Goal: Transaction & Acquisition: Download file/media

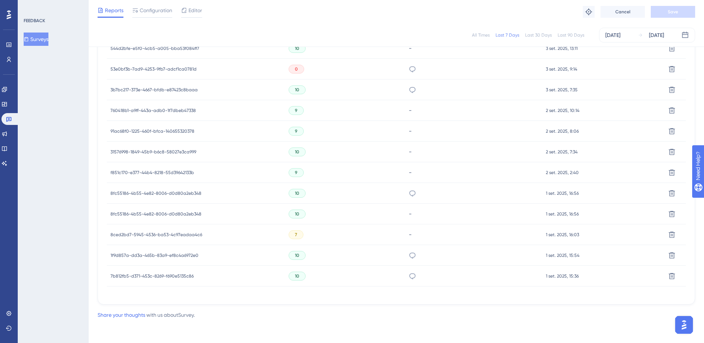
scroll to position [167, 0]
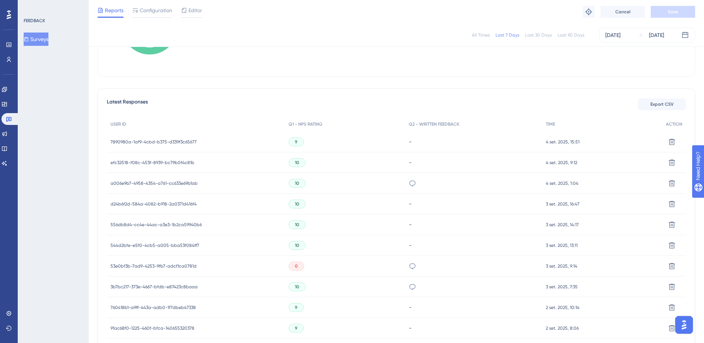
click at [261, 94] on div "Latest Responses Export CSV USER ID Q1 - NPS RATING Q2 - WRITTEN FEEDBACK TIME …" at bounding box center [397, 294] width 598 height 413
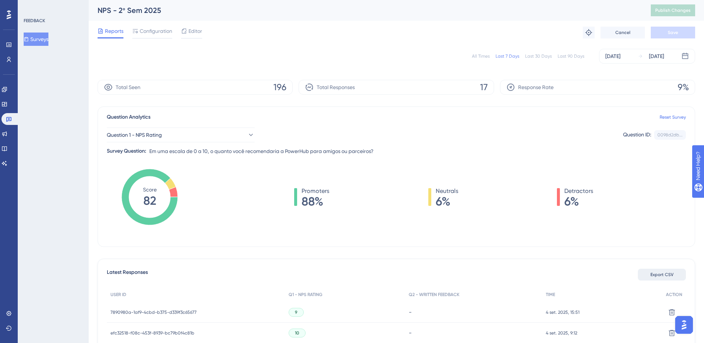
click at [657, 275] on span "Export CSV" at bounding box center [661, 275] width 23 height 6
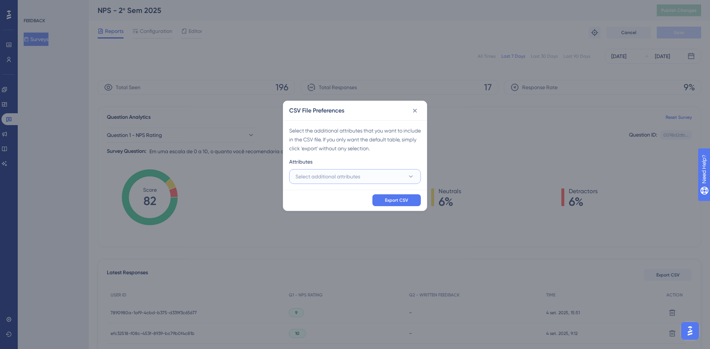
click at [376, 178] on button "Select additional attributes" at bounding box center [355, 176] width 132 height 15
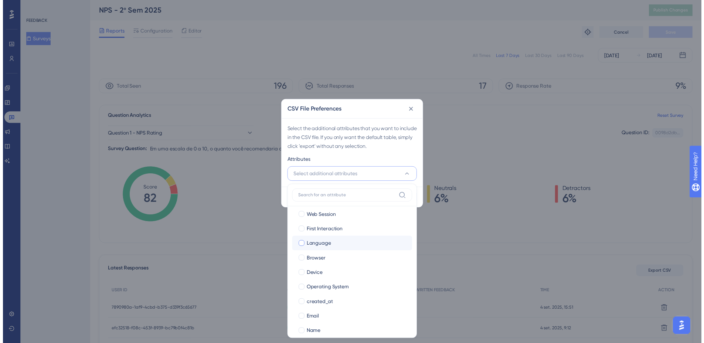
scroll to position [27, 0]
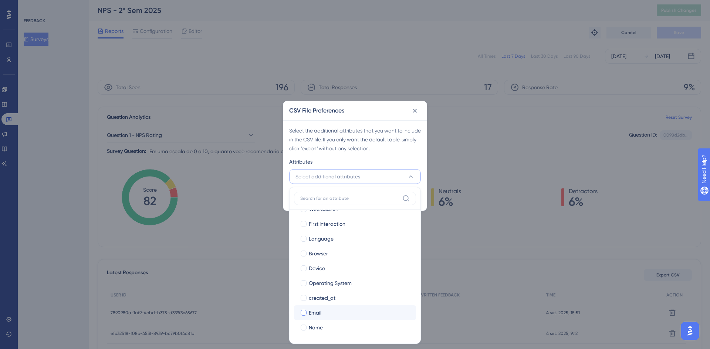
click at [302, 310] on div at bounding box center [303, 312] width 6 height 6
checkbox input "true"
click at [303, 328] on div at bounding box center [303, 327] width 6 height 6
checkbox input "true"
click at [402, 159] on div "Attributes" at bounding box center [355, 163] width 132 height 12
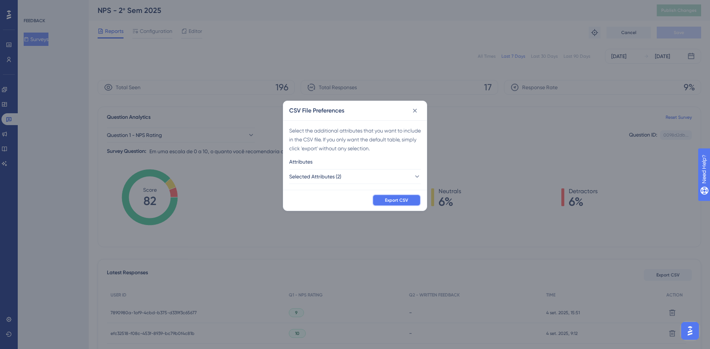
click at [401, 199] on span "Export CSV" at bounding box center [396, 200] width 23 height 6
